Goal: Use online tool/utility: Use online tool/utility

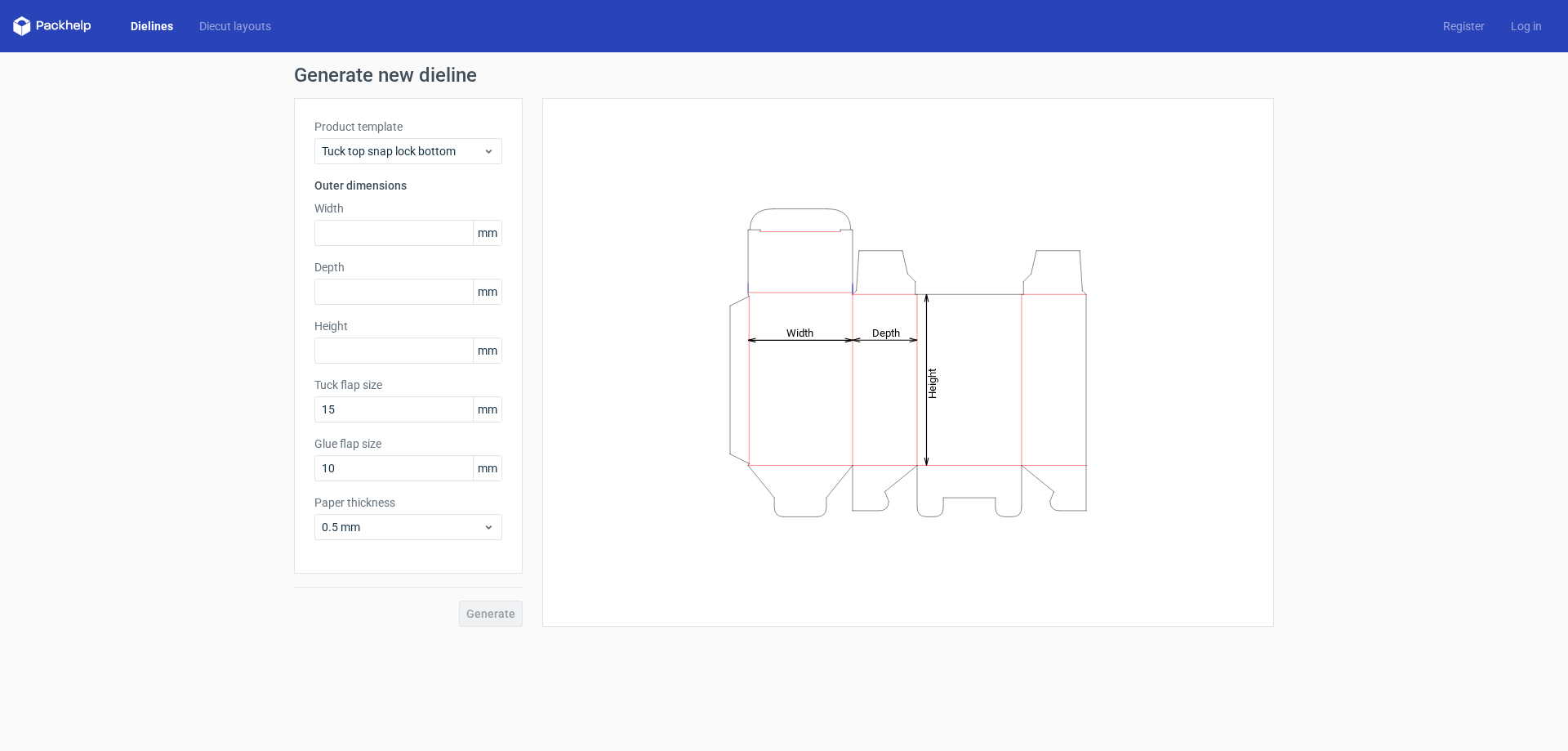
click at [395, 219] on div "Width mm" at bounding box center [409, 223] width 188 height 46
click at [384, 232] on input "text" at bounding box center [409, 233] width 188 height 26
type input "200"
type input "150"
type input "8"
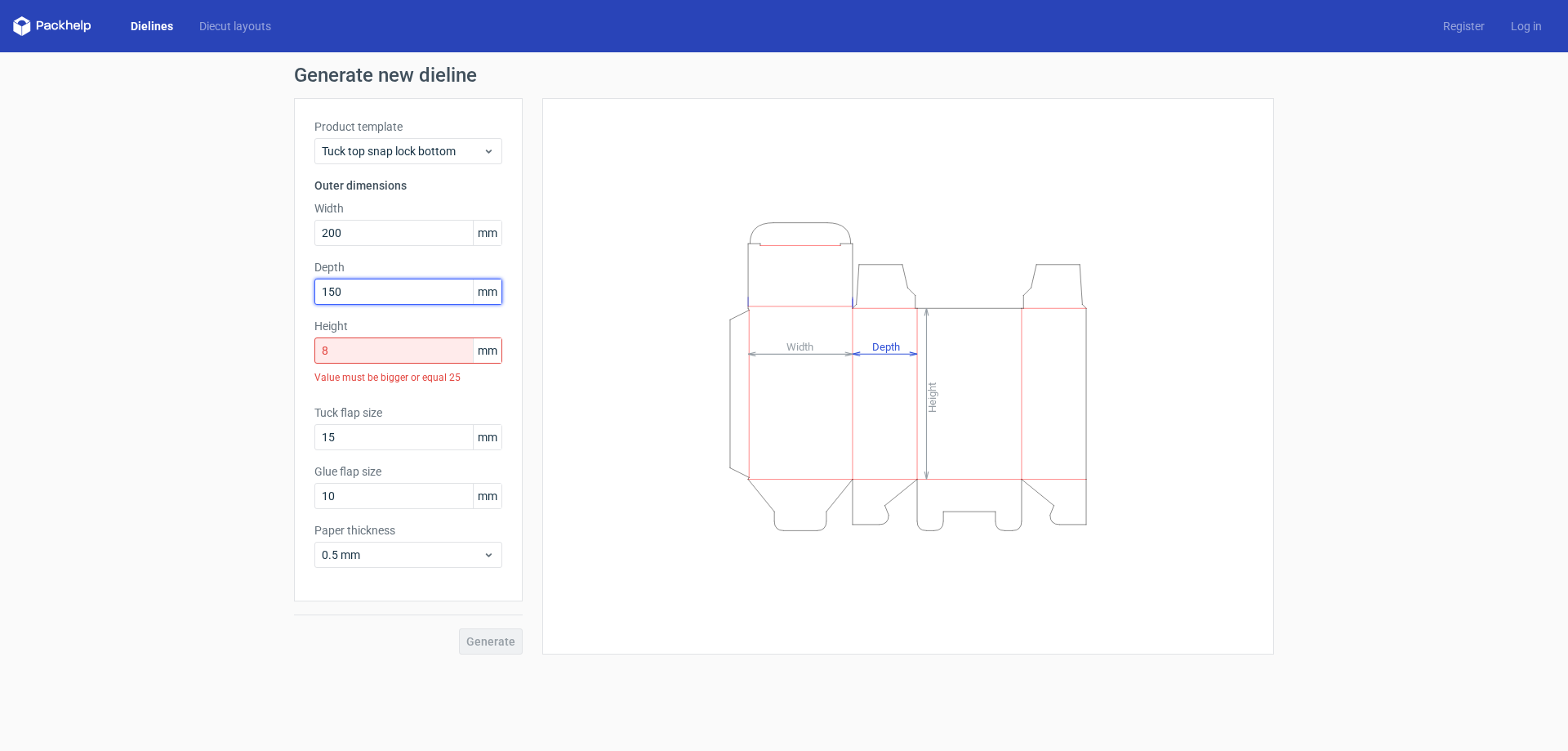
drag, startPoint x: 364, startPoint y: 284, endPoint x: 163, endPoint y: 291, distance: 201.1
click at [163, 291] on div "Generate new dieline Product template Tuck top snap lock bottom Outer dimension…" at bounding box center [784, 359] width 1568 height 615
type input "80"
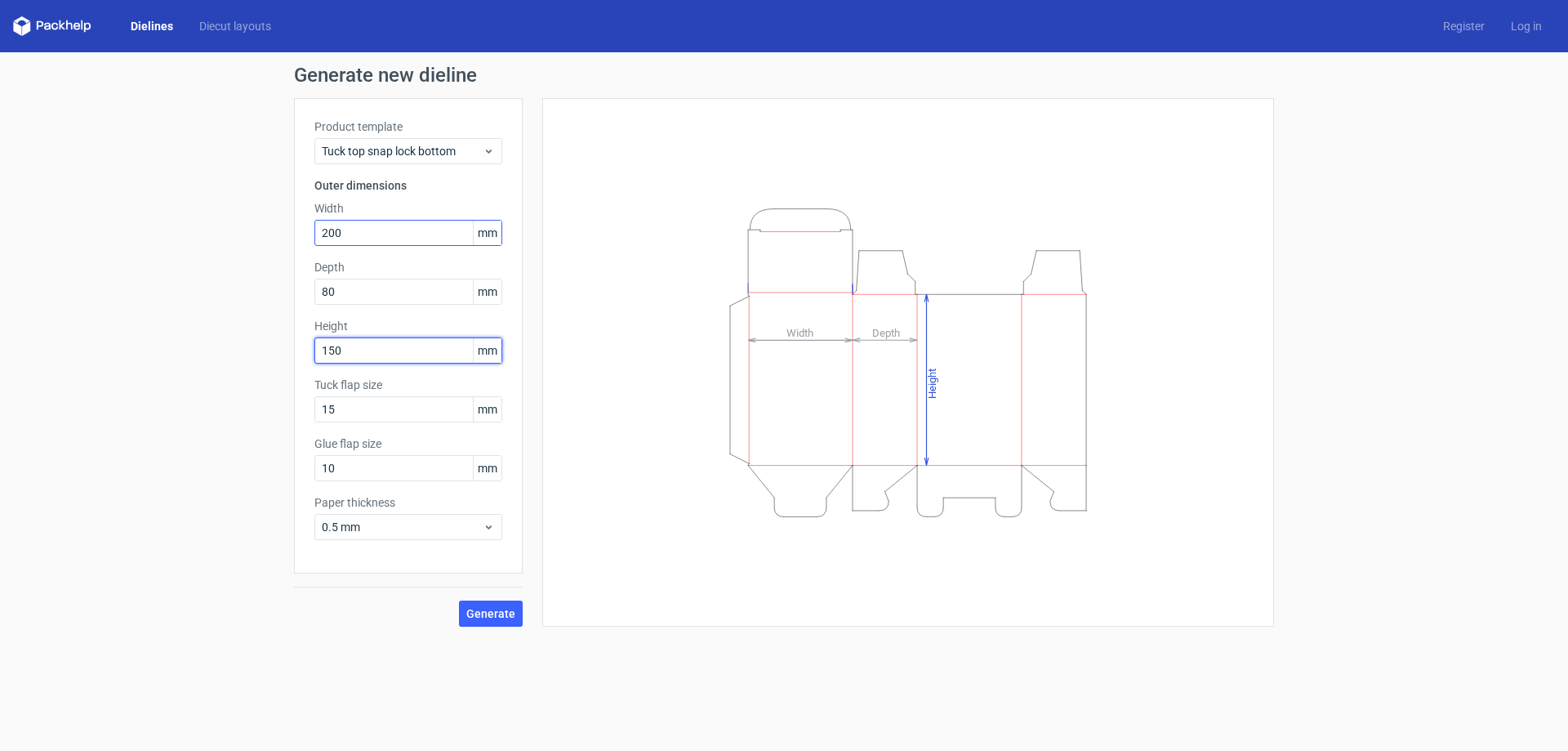
type input "150"
click at [391, 225] on input "200" at bounding box center [409, 233] width 188 height 26
click at [400, 285] on input "80" at bounding box center [409, 292] width 188 height 26
click at [384, 347] on input "150" at bounding box center [409, 350] width 188 height 26
click at [371, 406] on input "15" at bounding box center [409, 410] width 188 height 26
